Goal: Entertainment & Leisure: Consume media (video, audio)

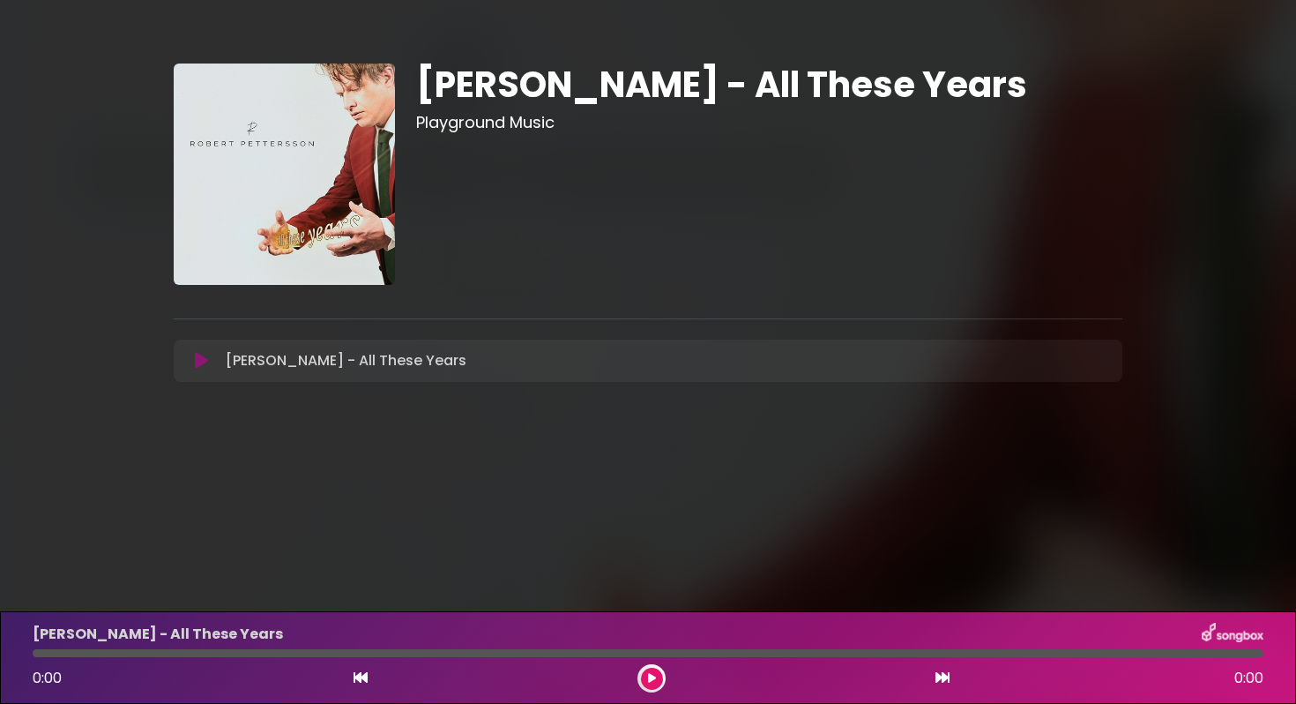
click at [202, 361] on icon at bounding box center [201, 361] width 13 height 18
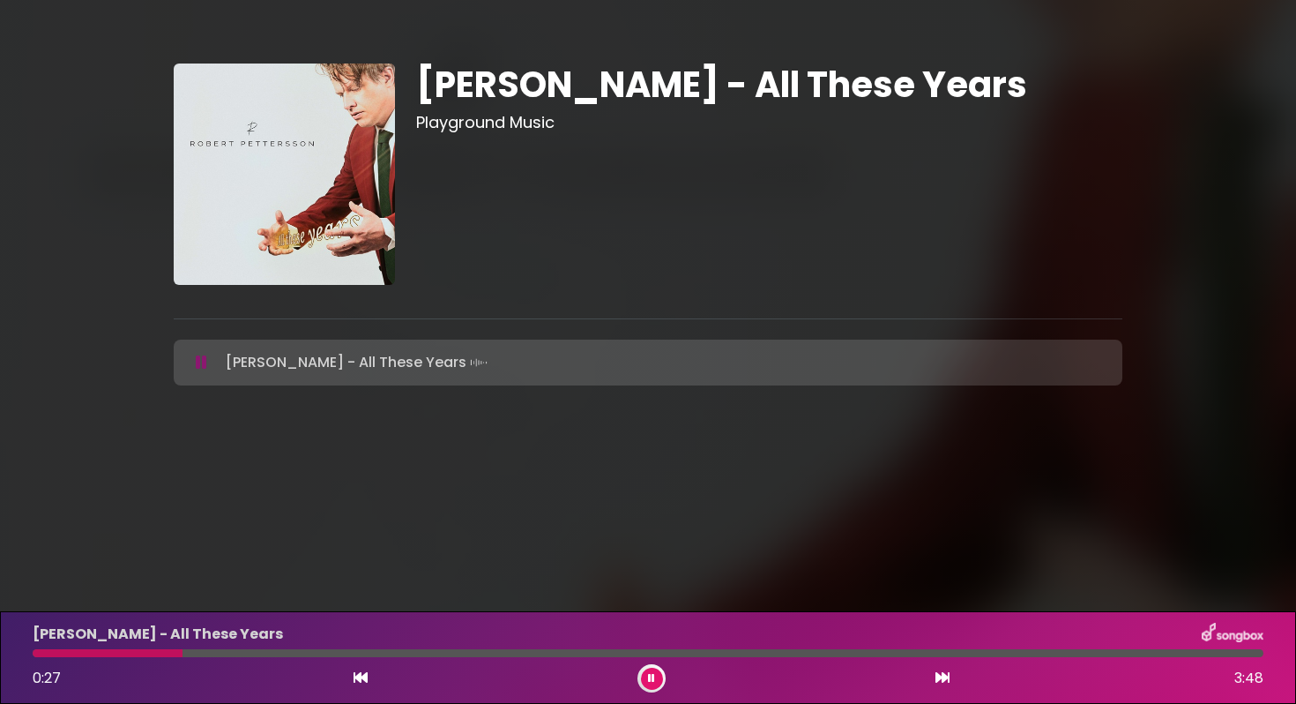
click at [490, 653] on div at bounding box center [648, 653] width 1231 height 8
click at [643, 674] on button at bounding box center [652, 678] width 22 height 22
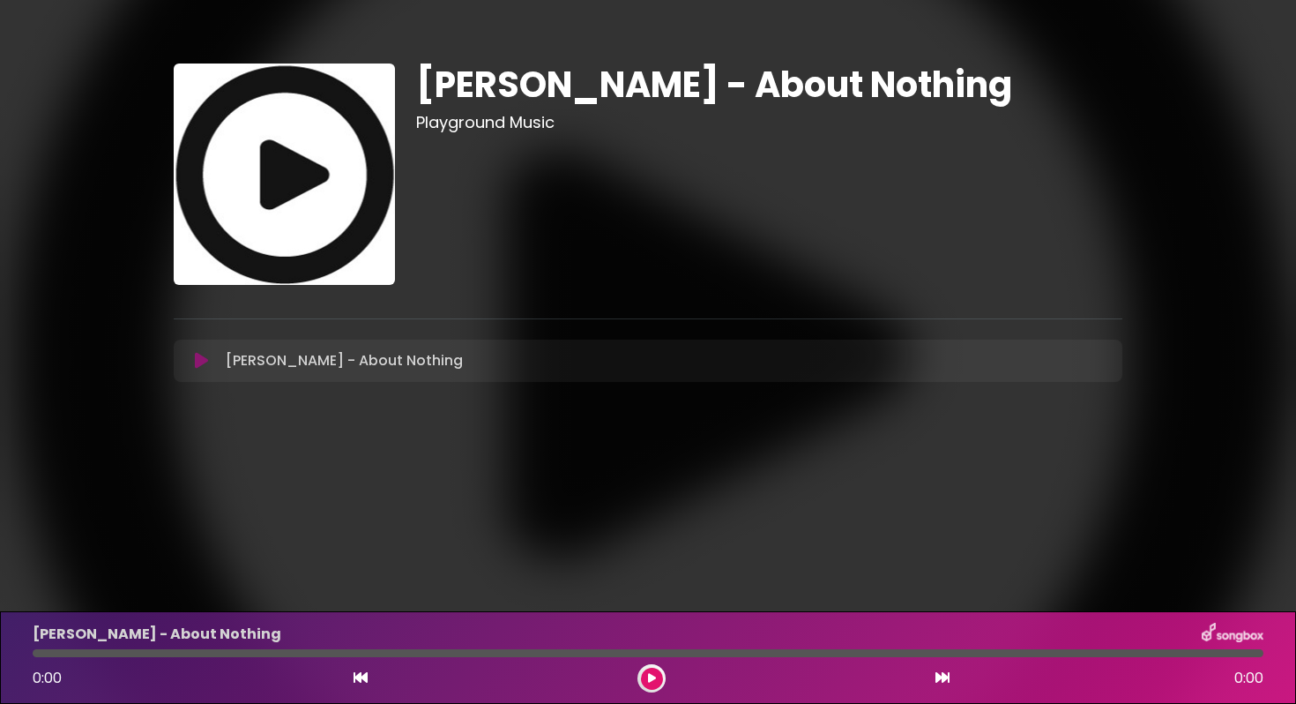
click at [201, 359] on icon at bounding box center [201, 361] width 13 height 18
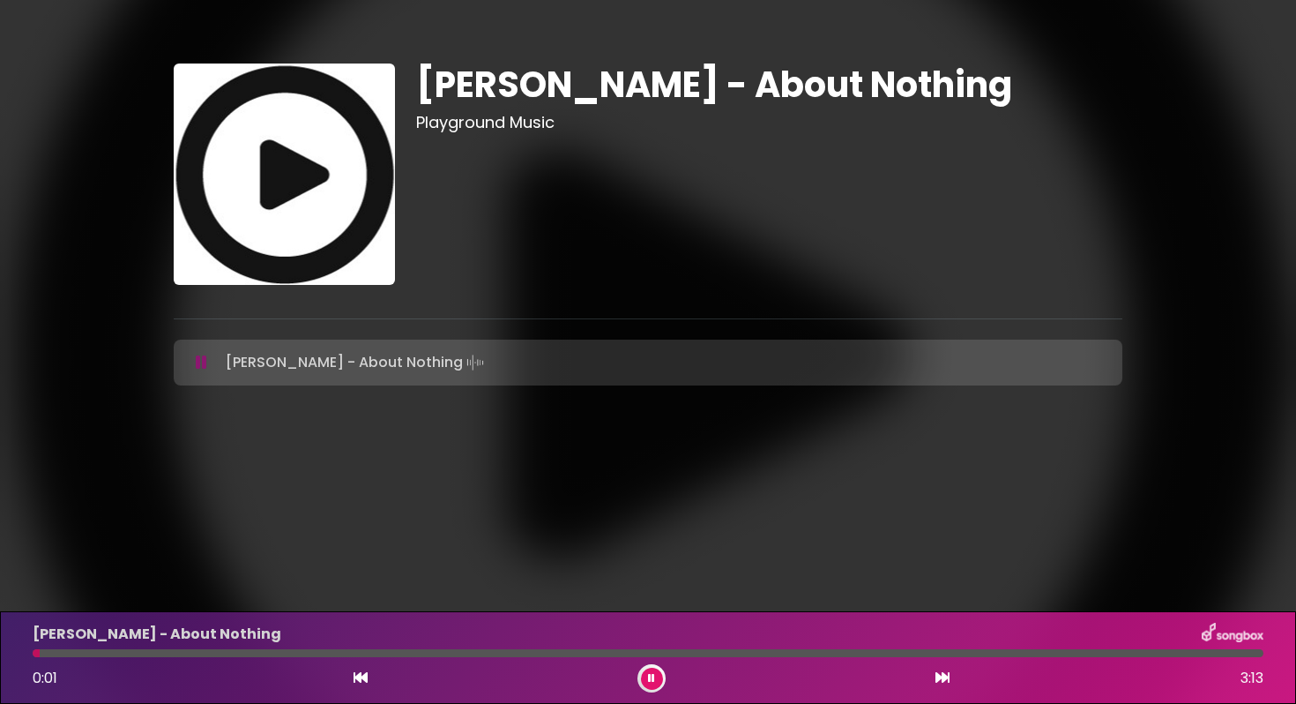
click at [417, 654] on div at bounding box center [648, 653] width 1231 height 8
click at [523, 654] on div at bounding box center [648, 653] width 1231 height 8
click at [628, 652] on div at bounding box center [648, 653] width 1231 height 8
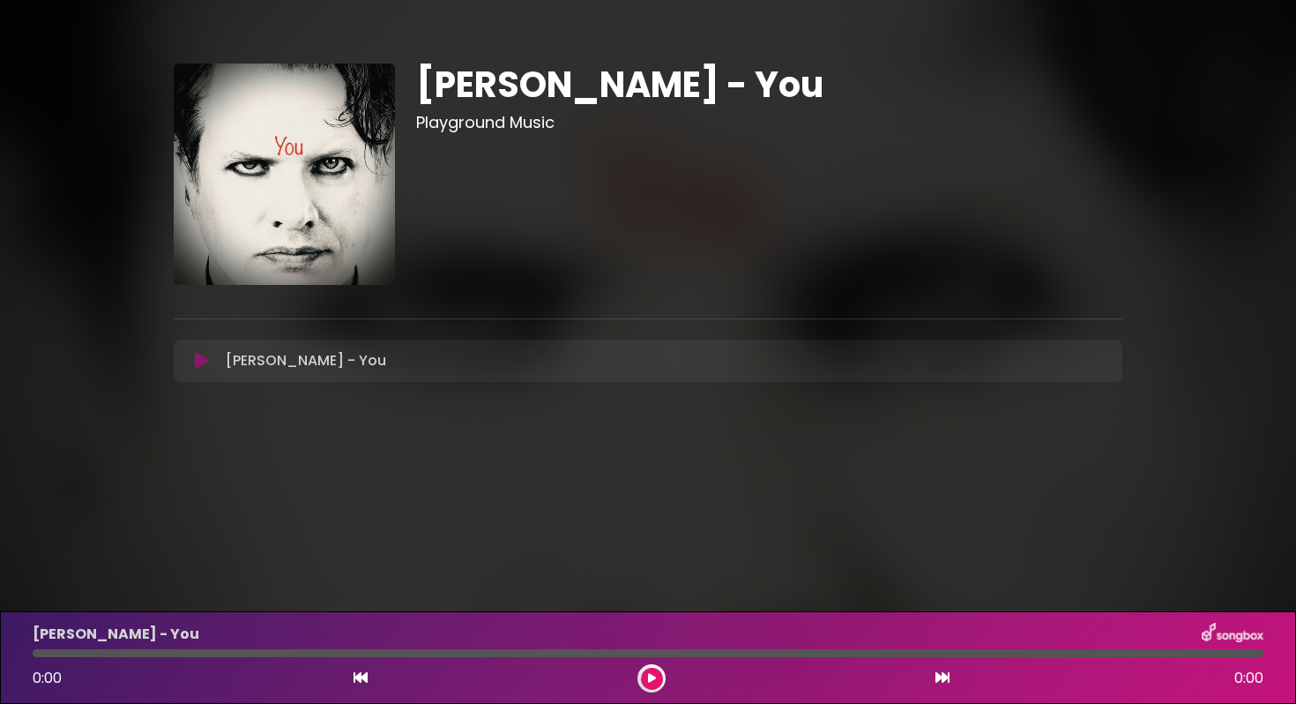
click at [199, 363] on icon at bounding box center [201, 361] width 13 height 18
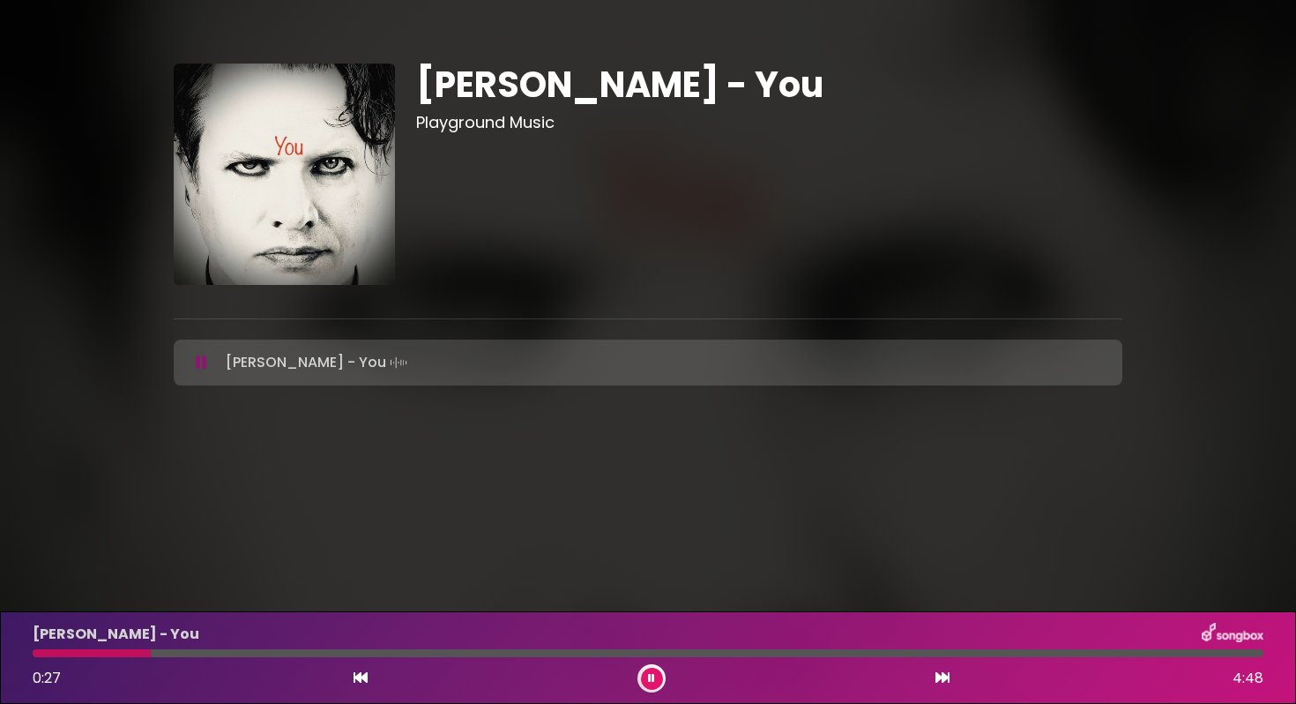
click at [655, 680] on button at bounding box center [652, 678] width 22 height 22
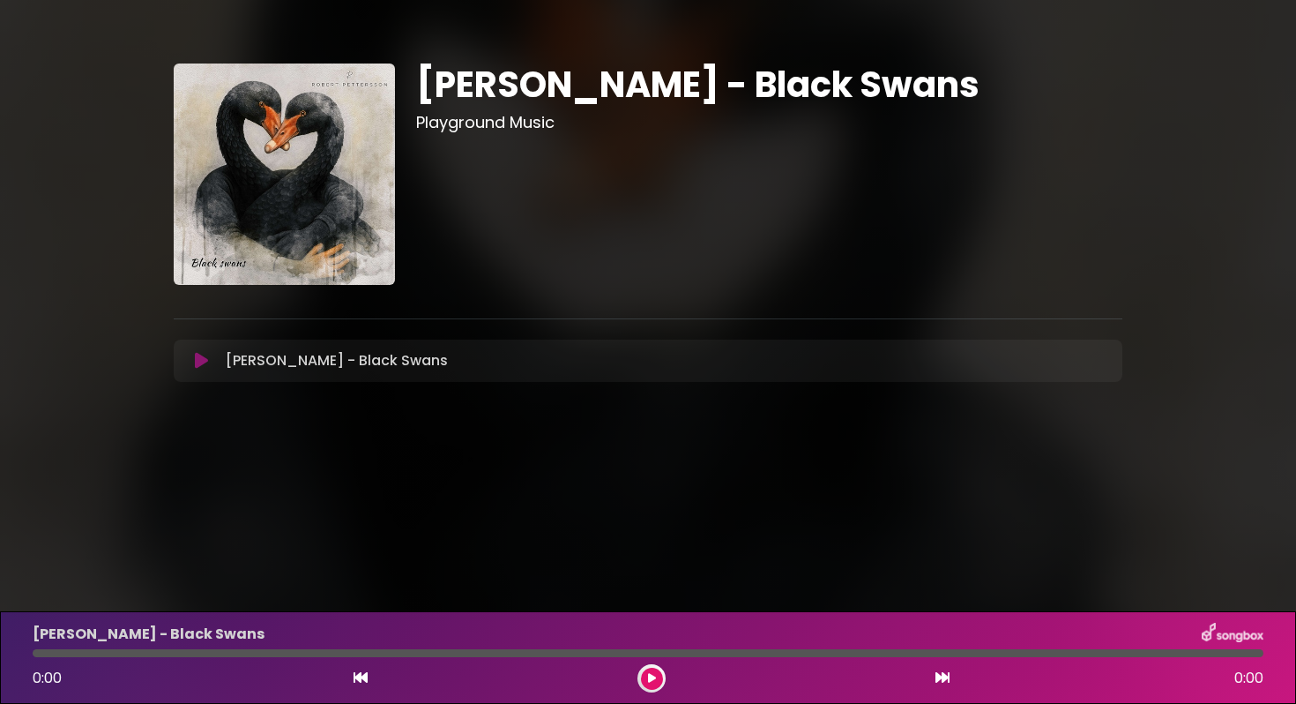
click at [199, 352] on icon at bounding box center [201, 361] width 13 height 18
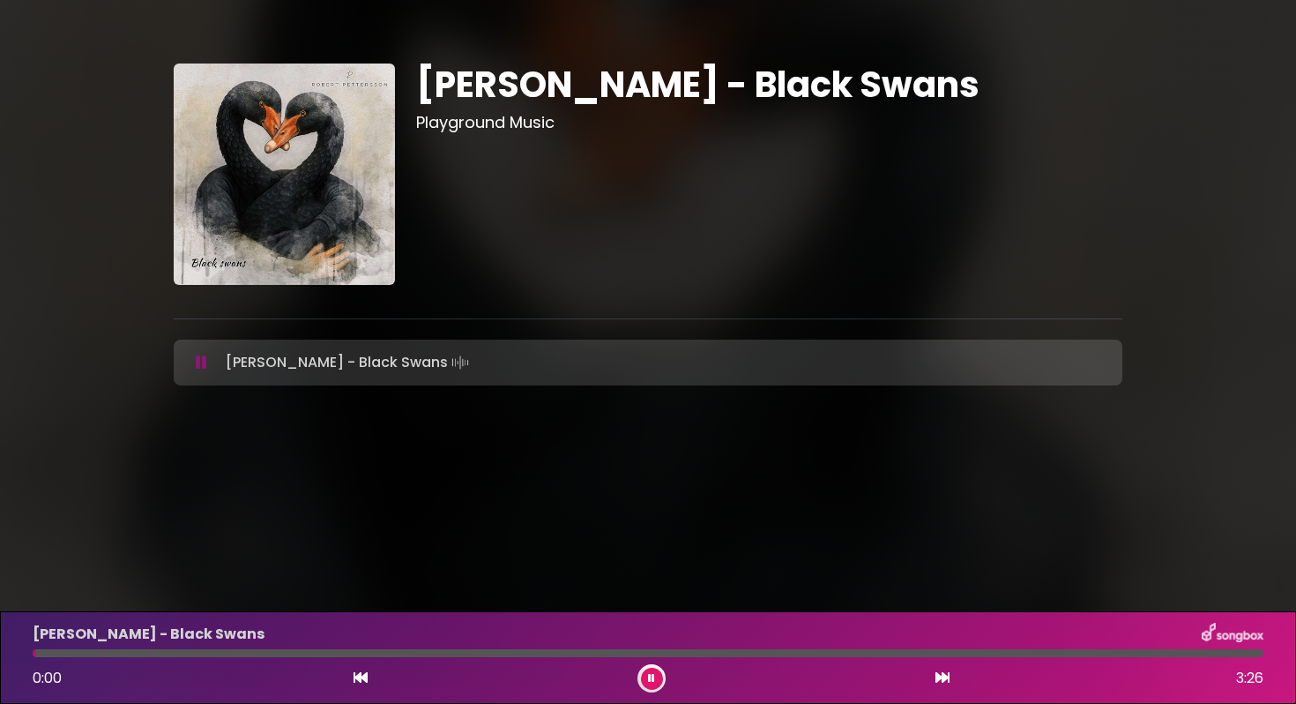
click at [502, 654] on div at bounding box center [648, 653] width 1231 height 8
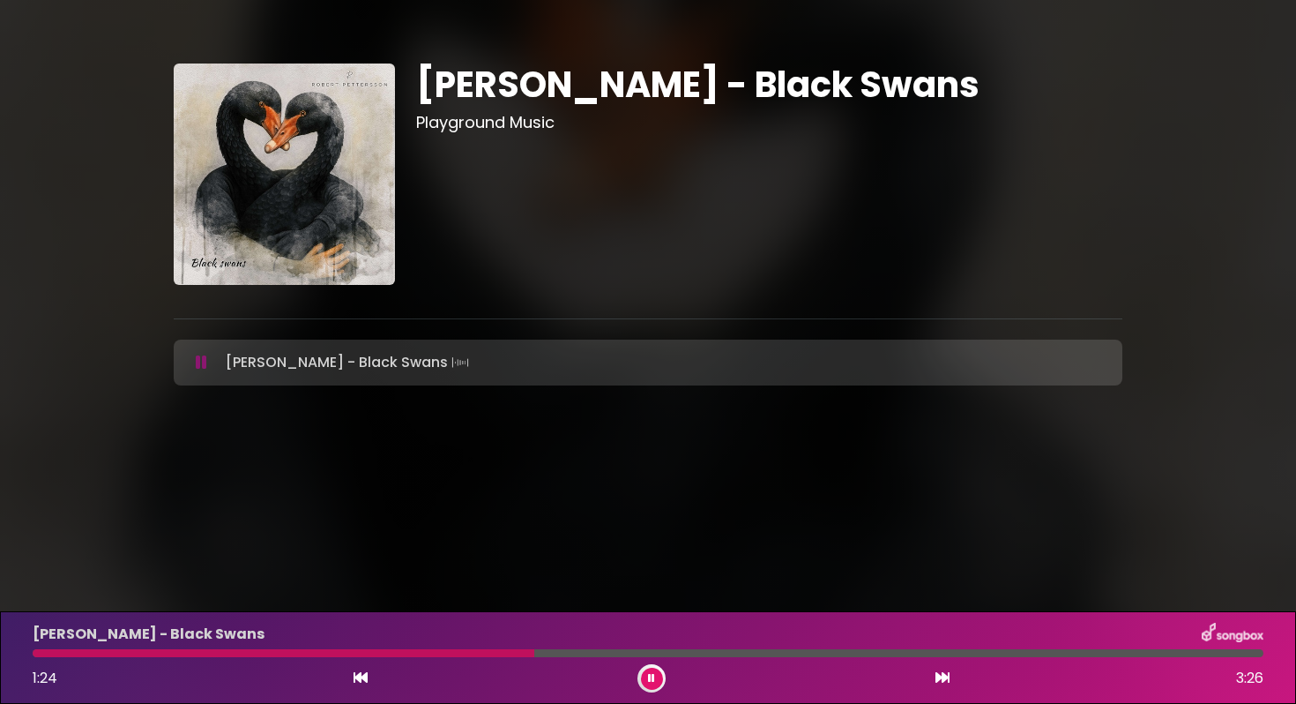
click at [656, 684] on button at bounding box center [652, 678] width 22 height 22
